Goal: Task Accomplishment & Management: Manage account settings

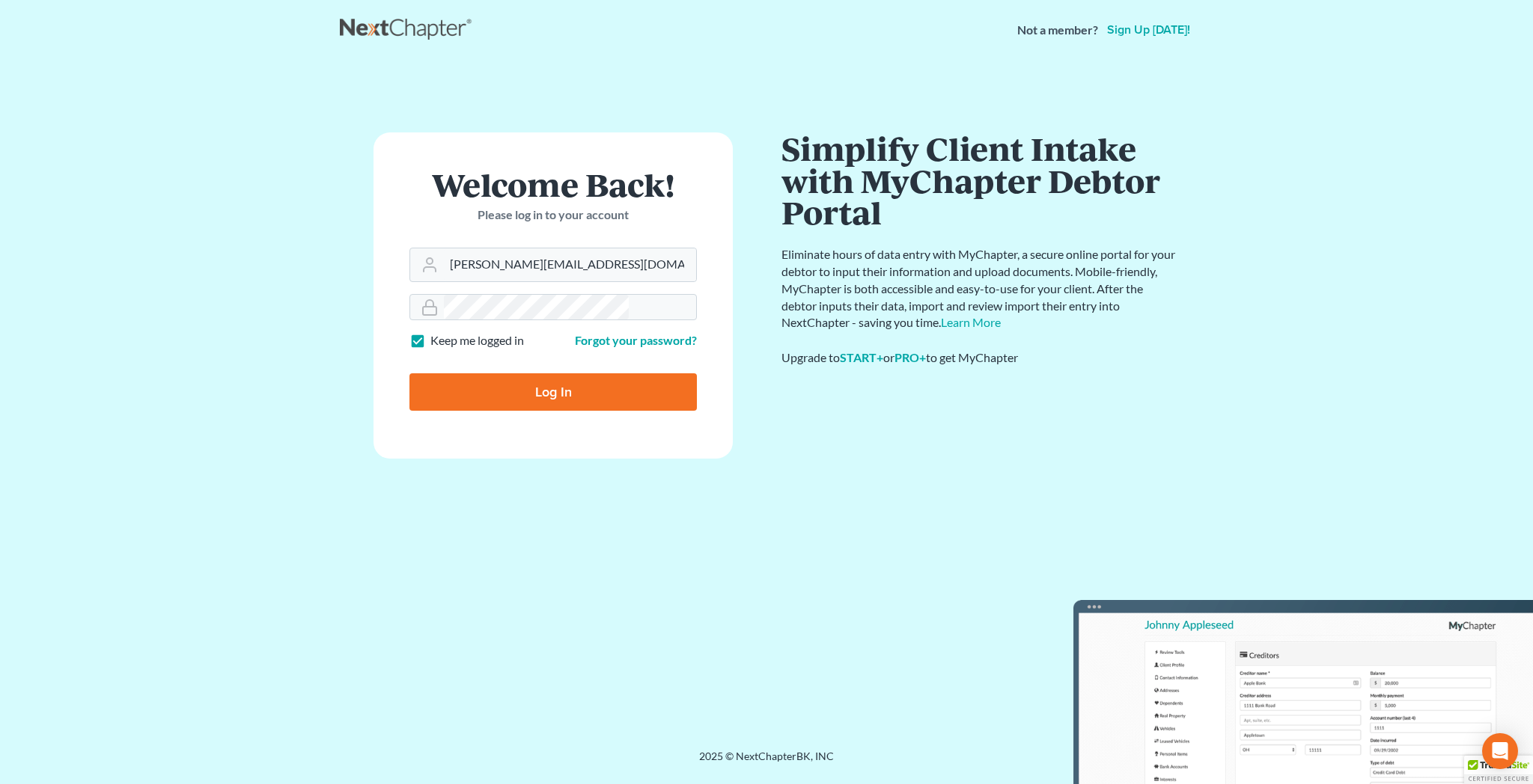
type input "[PERSON_NAME][EMAIL_ADDRESS][DOMAIN_NAME]"
click at [557, 374] on input "Log In" at bounding box center [553, 392] width 287 height 38
type input "Thinking..."
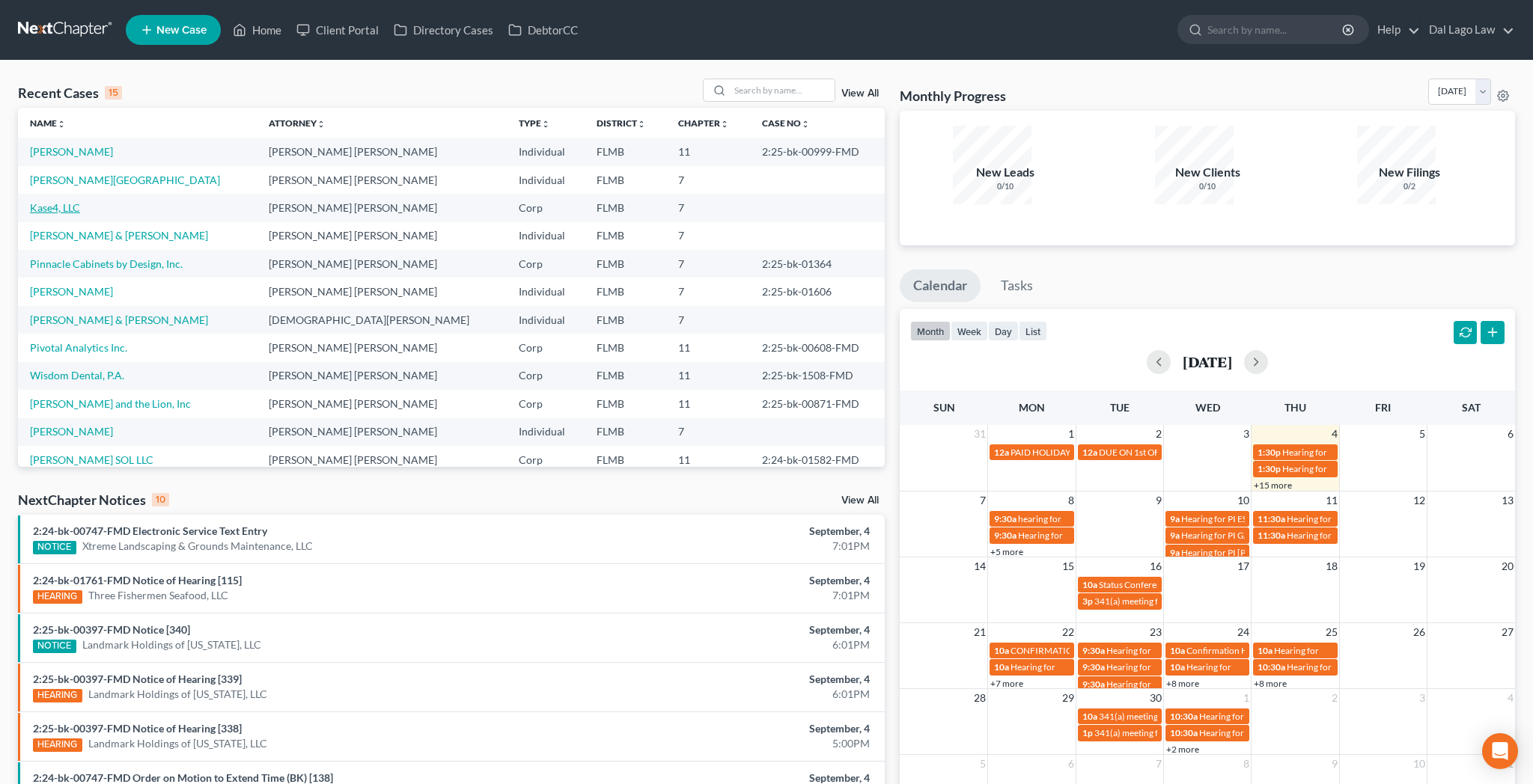
click at [40, 201] on link "Kase4, LLC" at bounding box center [54, 208] width 50 height 13
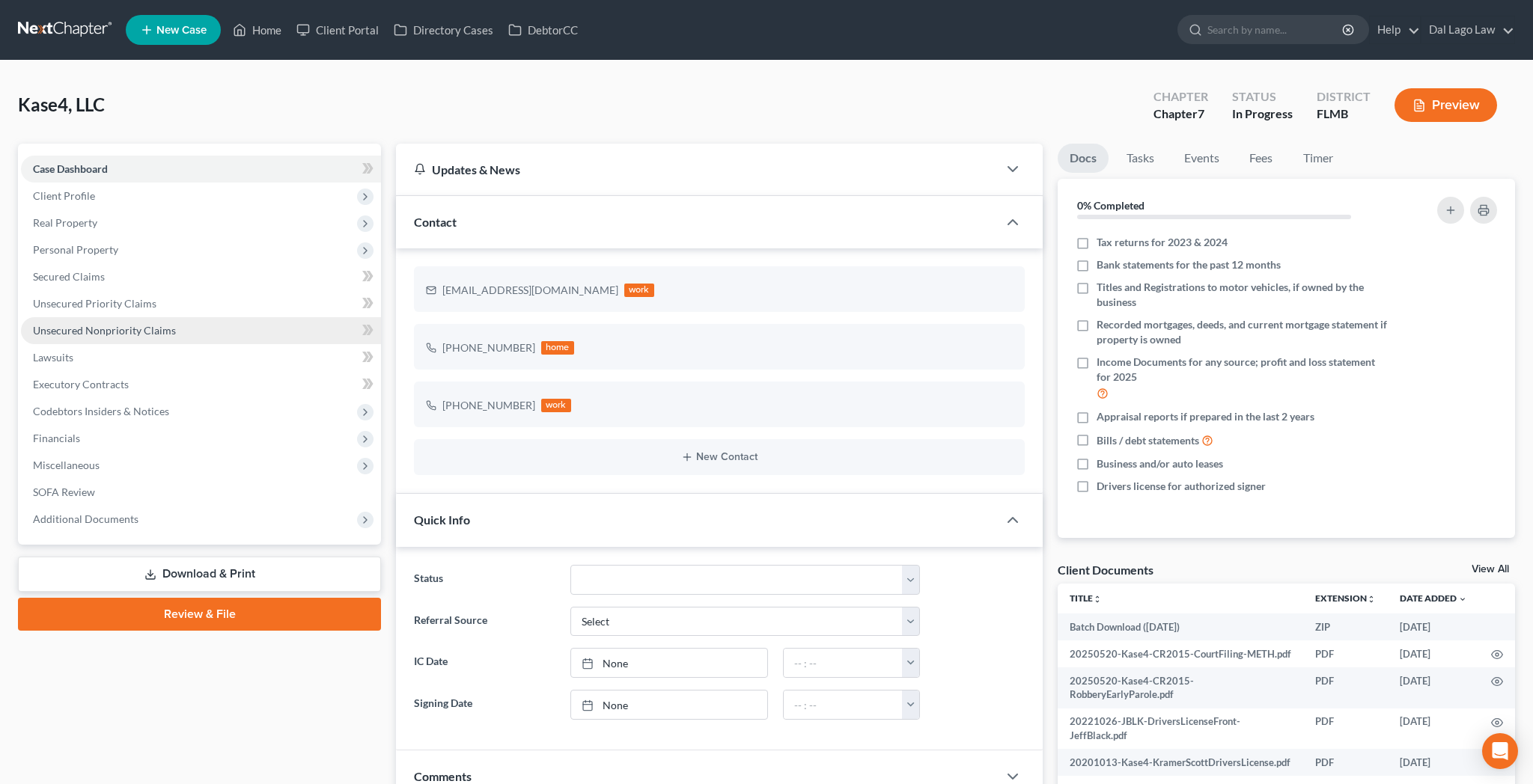
click at [116, 324] on span "Unsecured Nonpriority Claims" at bounding box center [104, 331] width 143 height 13
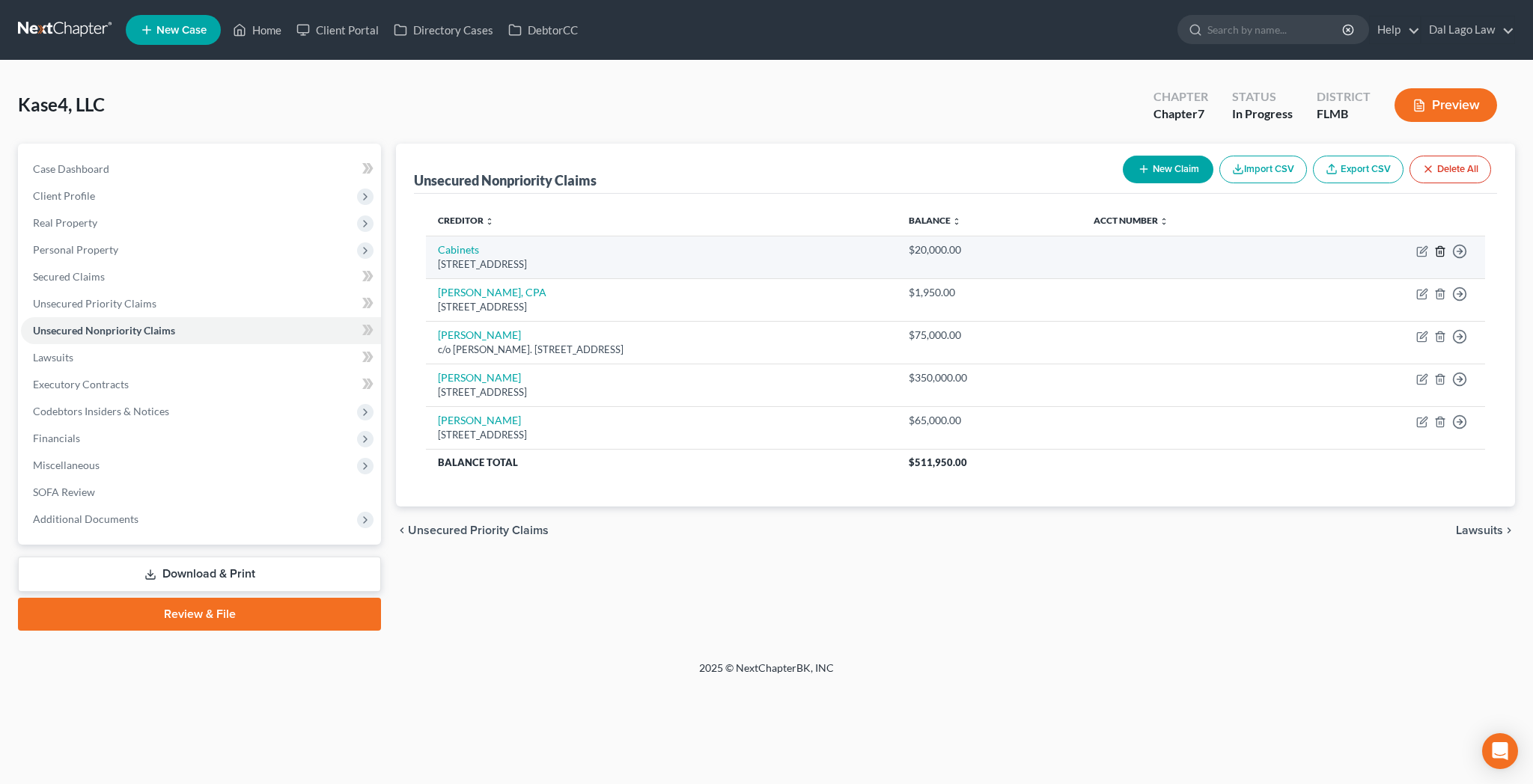
click at [1447, 245] on icon "button" at bounding box center [1440, 251] width 12 height 12
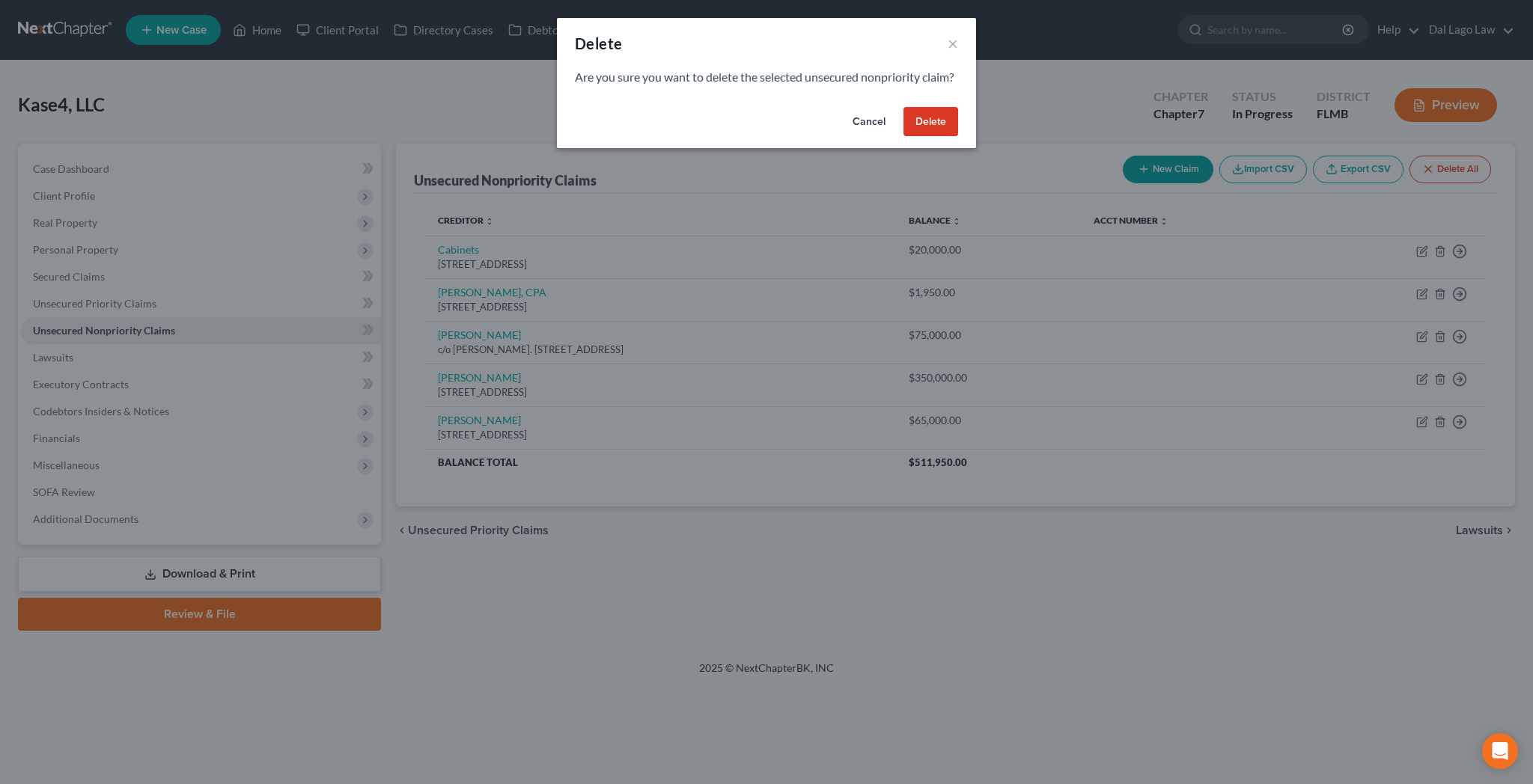
click at [904, 109] on button "Delete" at bounding box center [931, 122] width 54 height 30
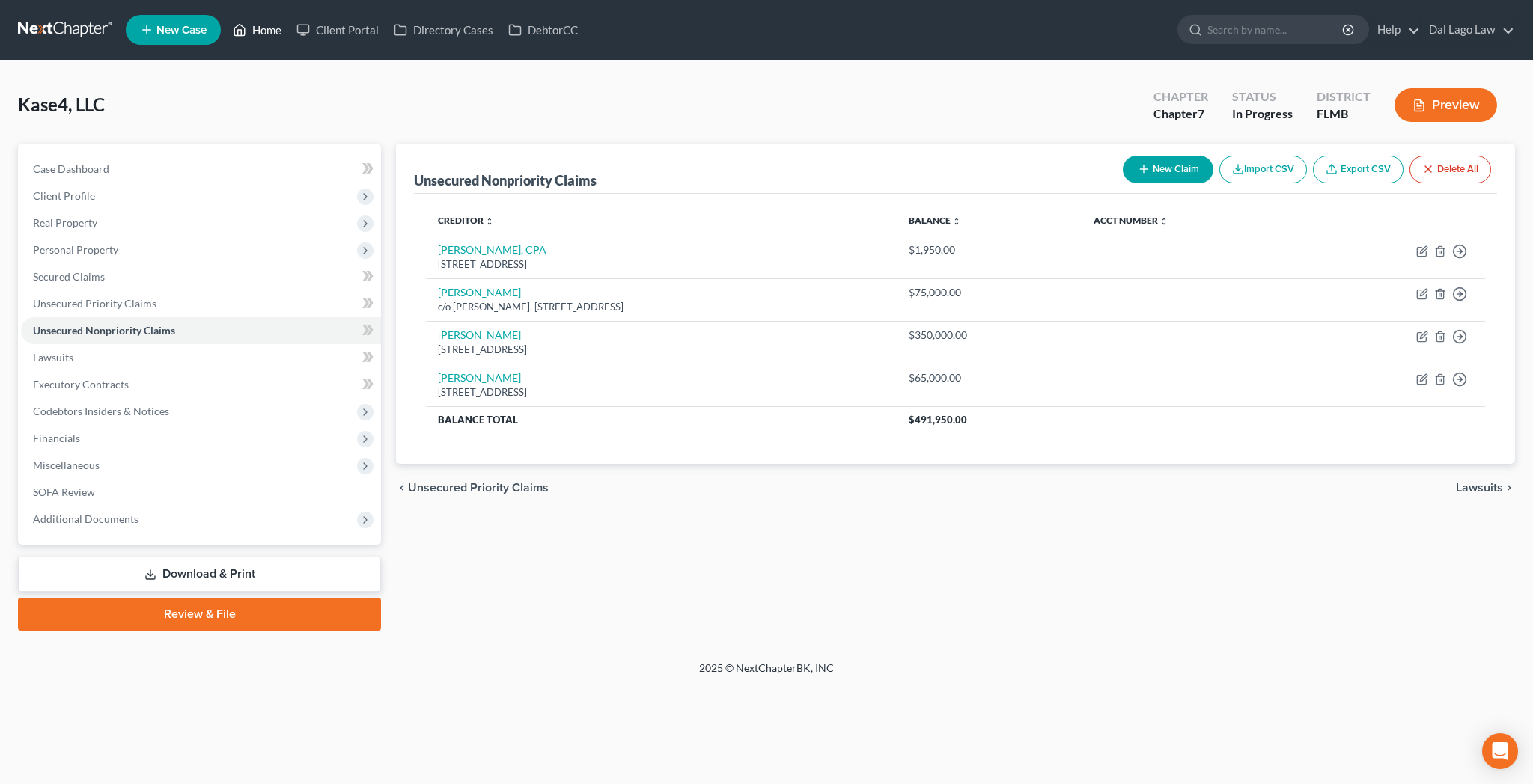
click at [226, 23] on link "Home" at bounding box center [257, 30] width 64 height 27
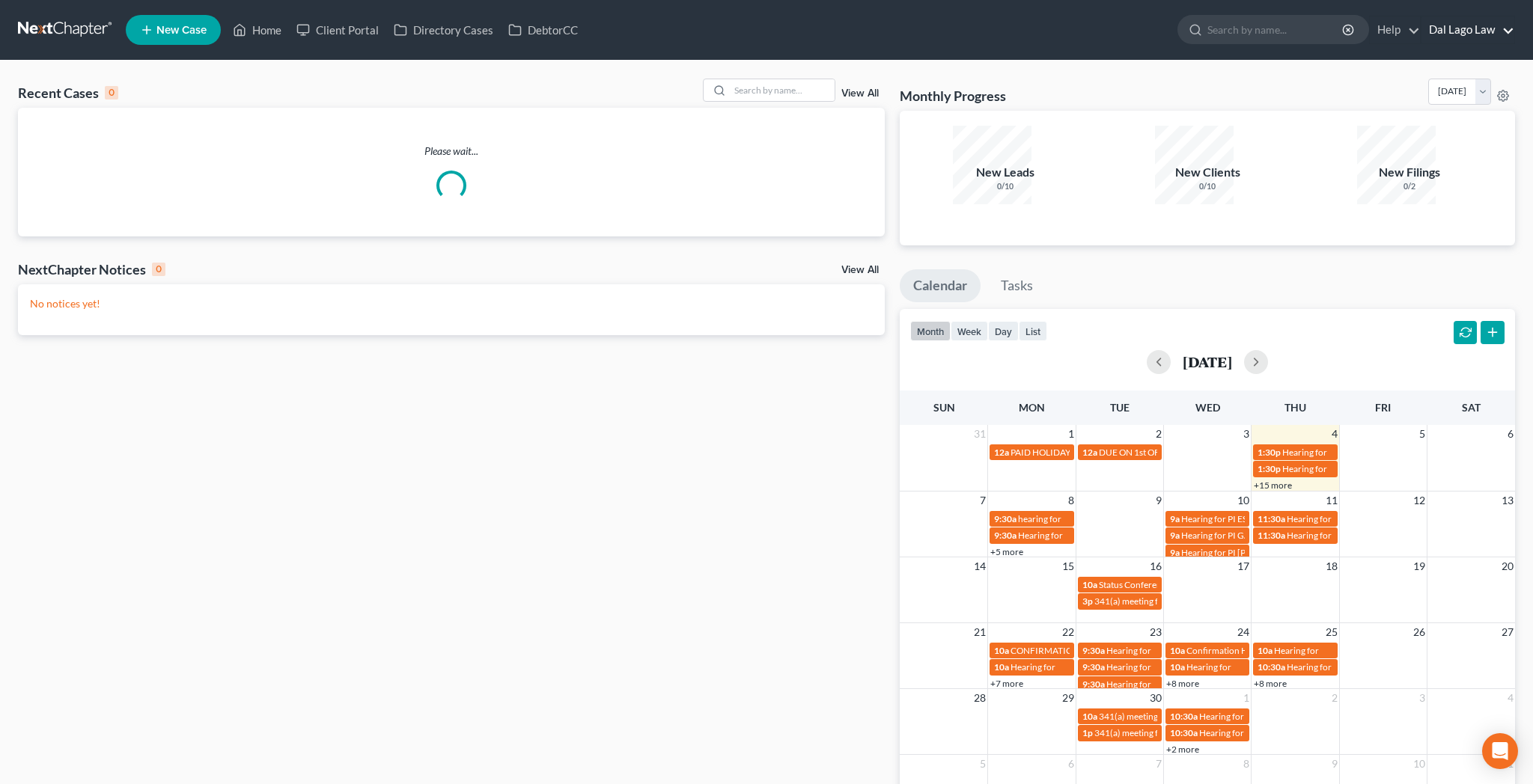
click at [1514, 27] on link "Dal Lago Law" at bounding box center [1467, 30] width 93 height 27
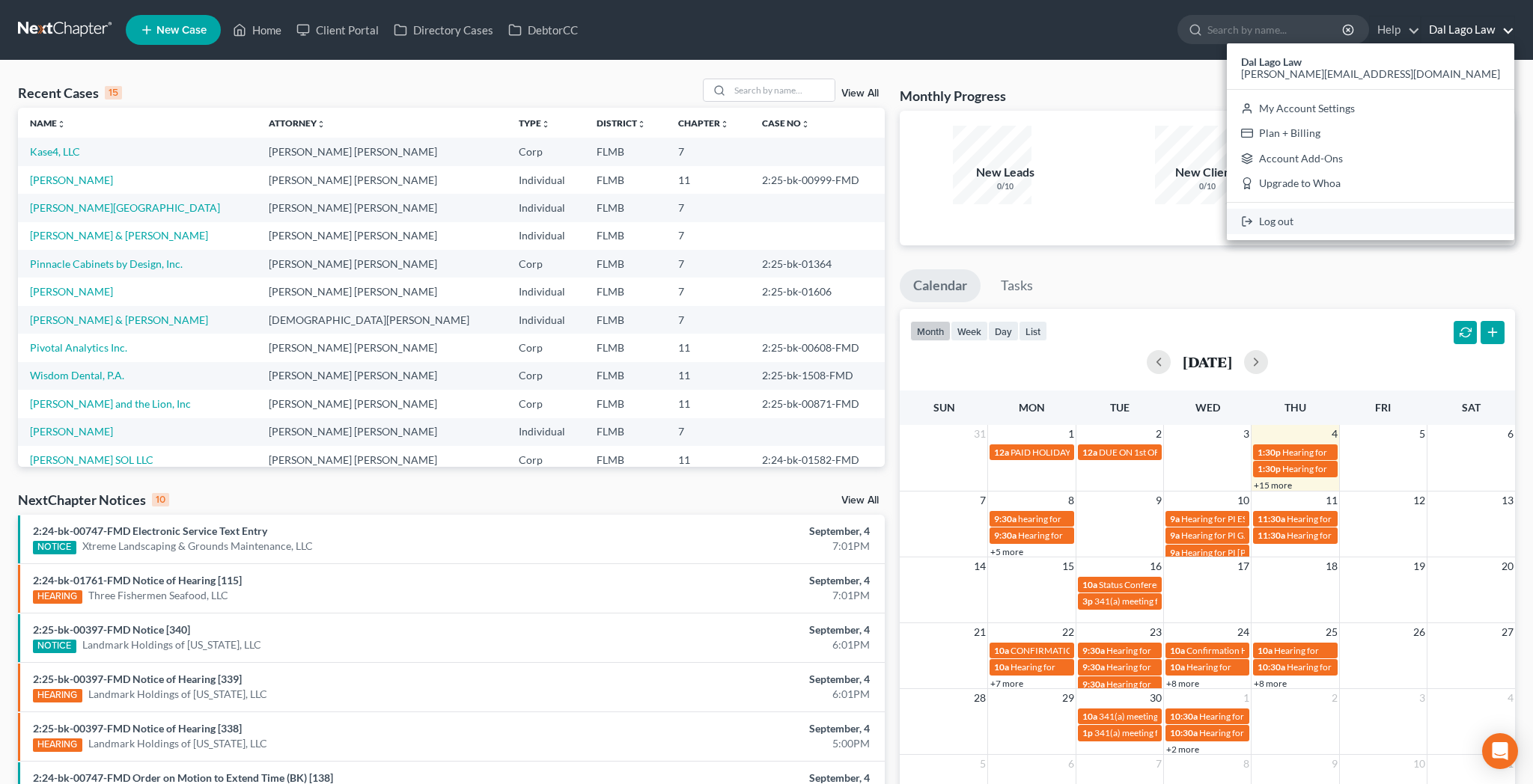
click at [1450, 208] on link "Log out" at bounding box center [1370, 221] width 287 height 25
